Goal: Transaction & Acquisition: Purchase product/service

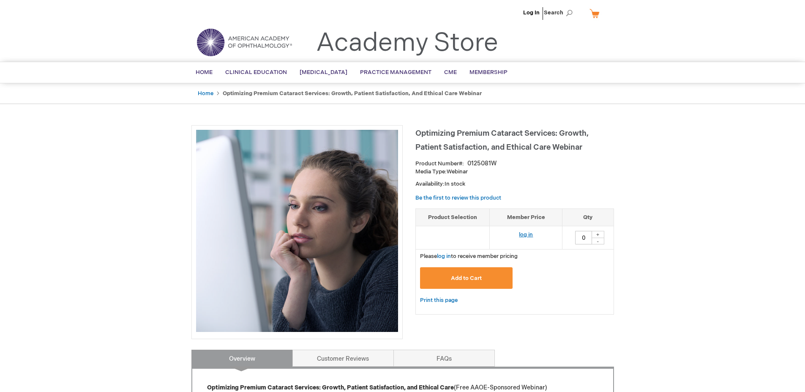
click at [526, 233] on link "log in" at bounding box center [526, 234] width 14 height 7
click at [597, 233] on div "+" at bounding box center [597, 234] width 13 height 7
type input "1"
click at [466, 278] on span "Add to Cart" at bounding box center [466, 278] width 31 height 7
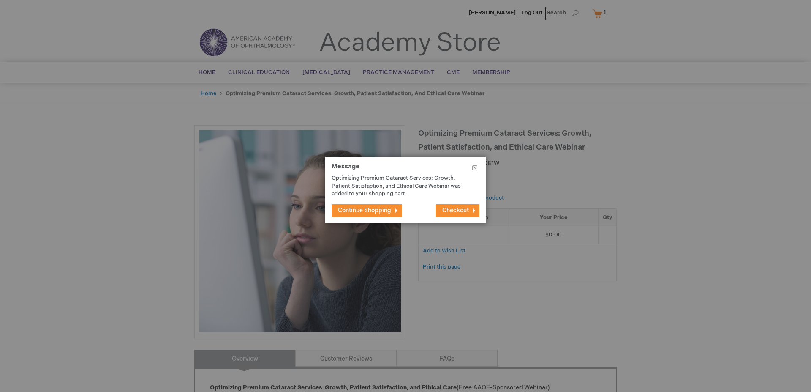
click at [452, 207] on span "Checkout" at bounding box center [455, 210] width 27 height 7
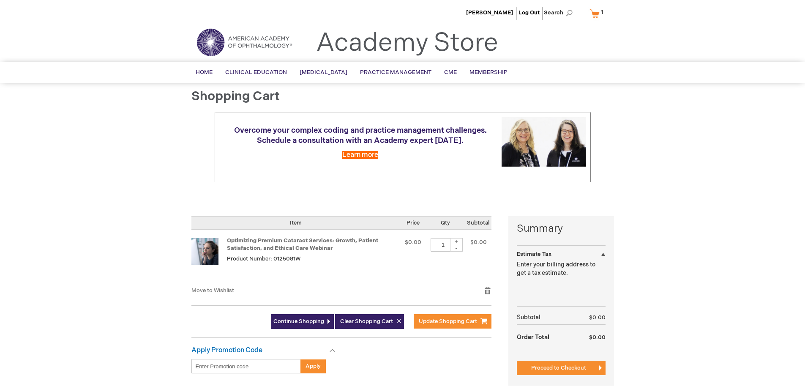
select select "US"
select select "57"
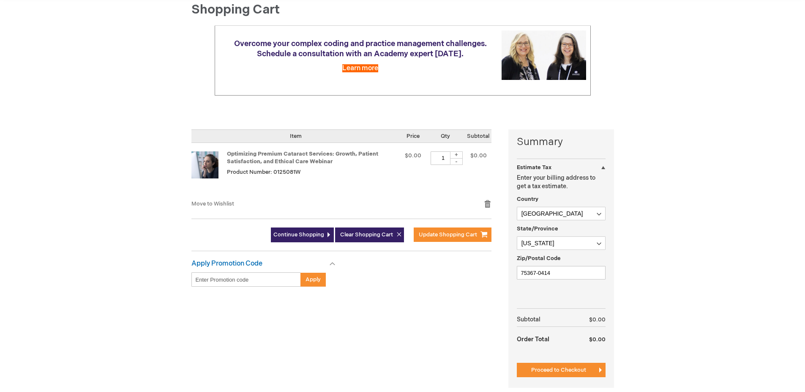
scroll to position [127, 0]
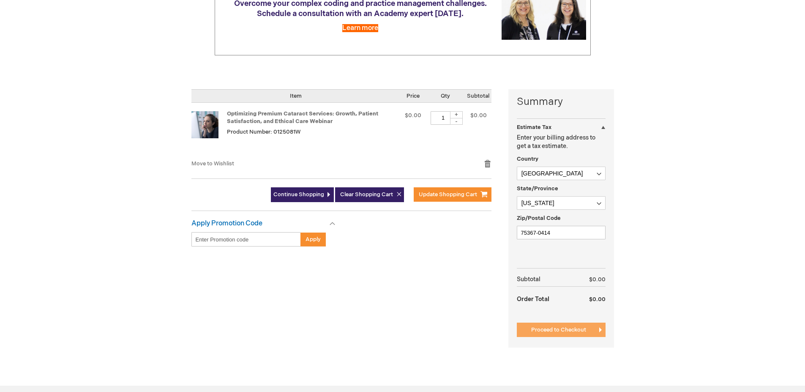
click at [579, 332] on span "Proceed to Checkout" at bounding box center [558, 329] width 55 height 7
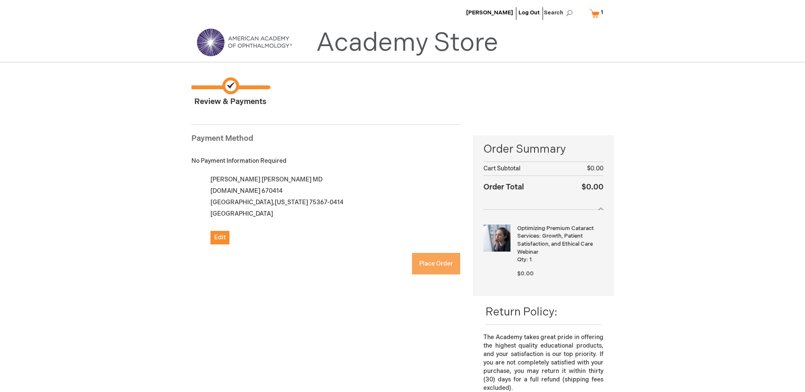
click at [442, 267] on span "Place Order" at bounding box center [436, 263] width 34 height 7
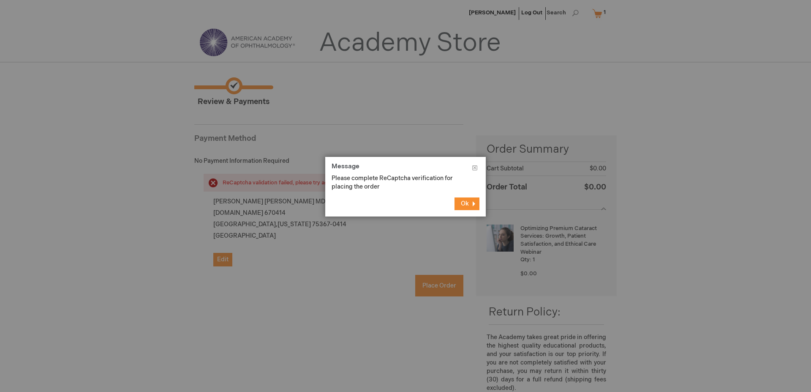
click at [468, 204] on span "Ok" at bounding box center [465, 203] width 8 height 7
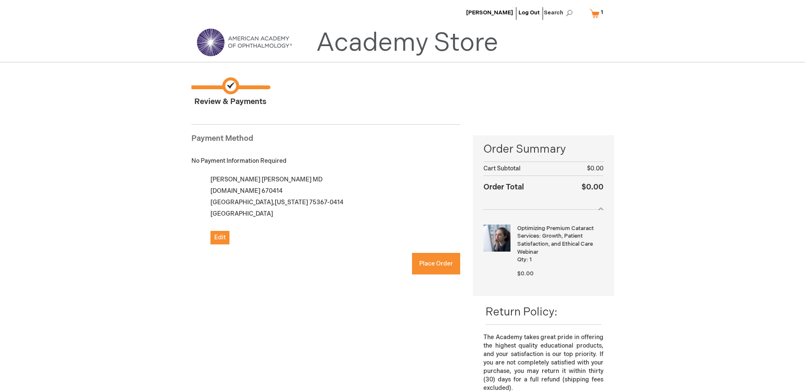
checkbox input "true"
click at [430, 267] on button "Place Order" at bounding box center [436, 264] width 48 height 22
